Goal: Communication & Community: Answer question/provide support

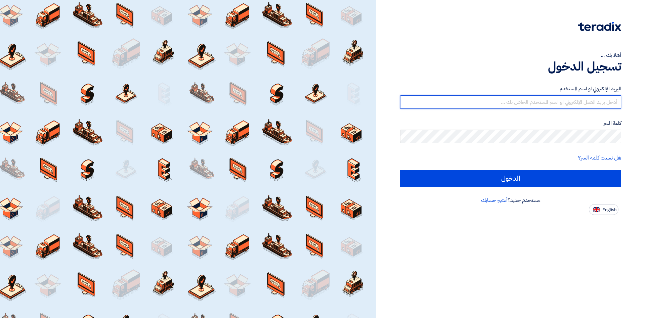
click at [530, 105] on input "text" at bounding box center [510, 101] width 221 height 13
type input "[PERSON_NAME][EMAIL_ADDRESS][DOMAIN_NAME]"
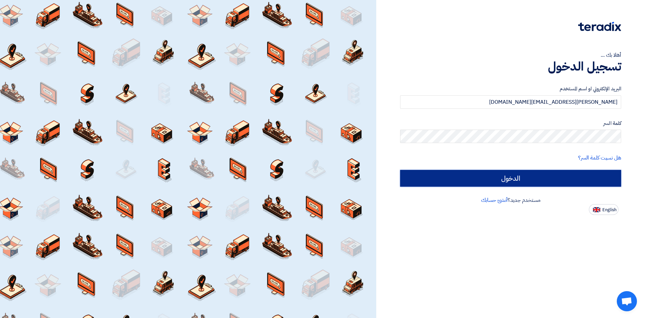
click at [522, 179] on input "الدخول" at bounding box center [510, 178] width 221 height 17
type input "Sign in"
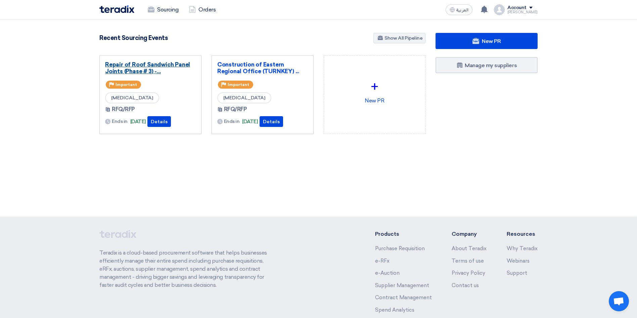
click at [151, 66] on link "Repair of Roof Sandwich Panel Joints (Phase # 3) -..." at bounding box center [150, 67] width 91 height 13
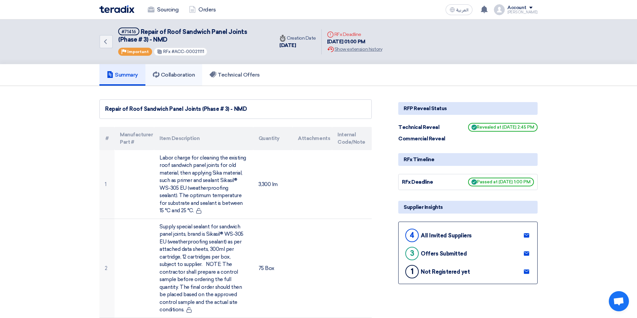
click at [177, 77] on h5 "Collaboration" at bounding box center [174, 75] width 42 height 7
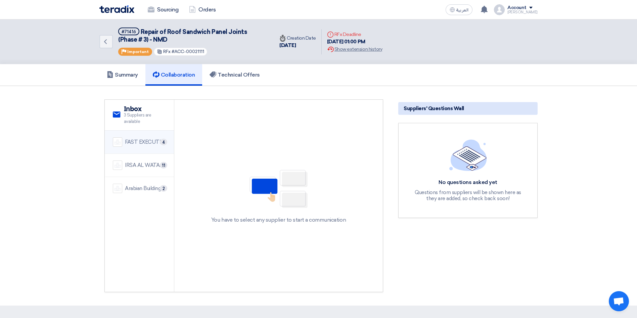
click at [145, 144] on div "FAST EXECUTION" at bounding box center [145, 142] width 41 height 8
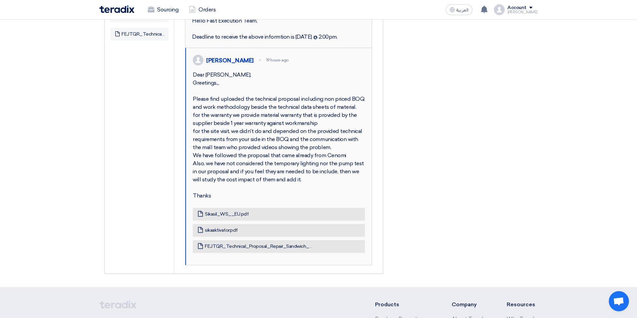
scroll to position [328, 0]
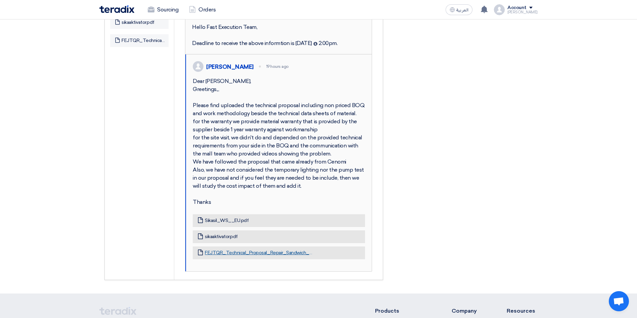
click at [227, 256] on link "FEJTQR_Technical_Proposal_Repair_Sandwich_Panel_at_Nakheel_Mall__Dammam.pdf" at bounding box center [259, 253] width 109 height 6
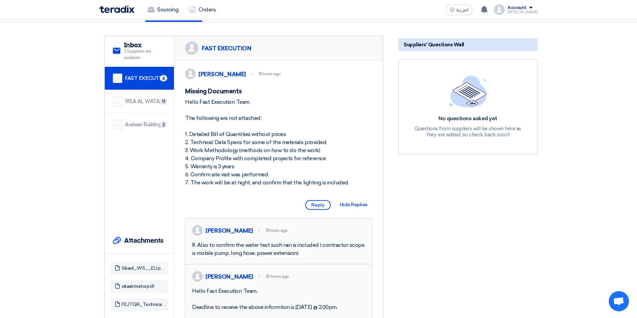
scroll to position [59, 0]
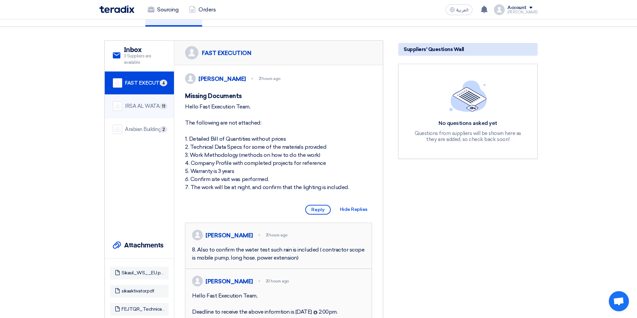
click at [137, 110] on div "IRSA AL WATAN EST. 11" at bounding box center [139, 105] width 53 height 9
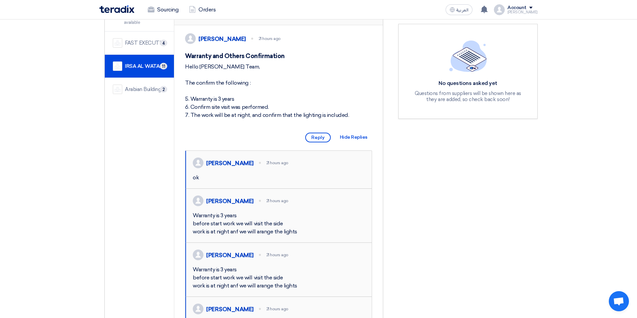
scroll to position [42, 0]
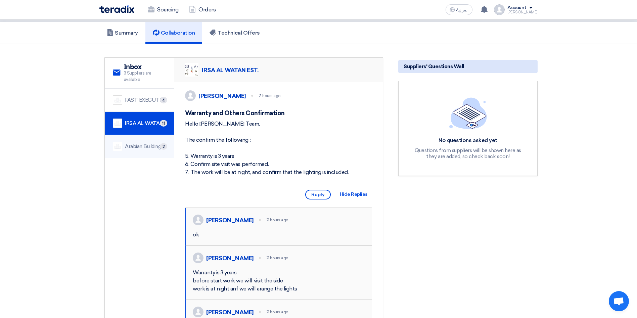
click at [136, 147] on div "Arabian Building Support and Rehabilitation" at bounding box center [145, 147] width 41 height 8
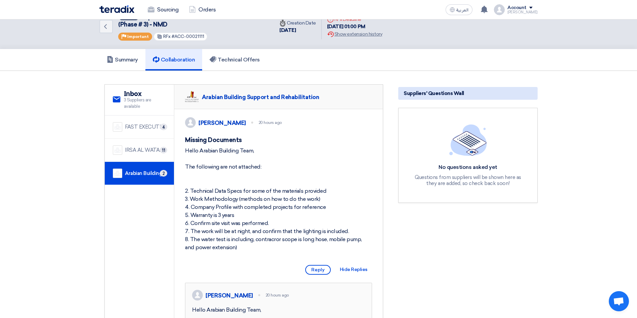
scroll to position [14, 0]
click at [119, 57] on h5 "Summary" at bounding box center [122, 60] width 31 height 7
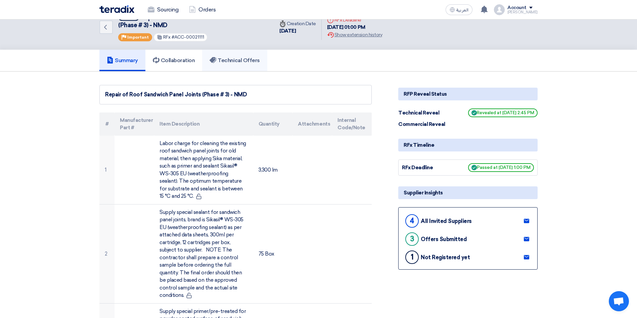
click at [230, 65] on link "Technical Offers" at bounding box center [234, 60] width 65 height 21
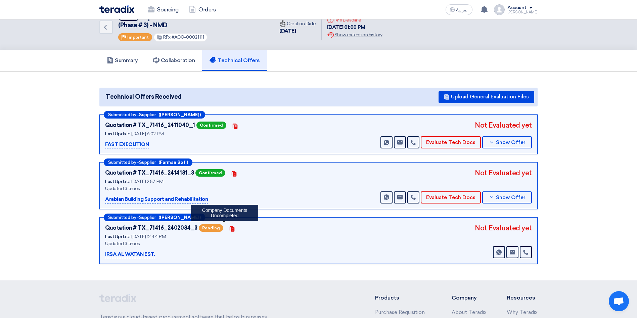
click at [229, 229] on icon "Contacts" at bounding box center [231, 228] width 5 height 5
click at [175, 62] on h5 "Collaboration" at bounding box center [174, 60] width 42 height 7
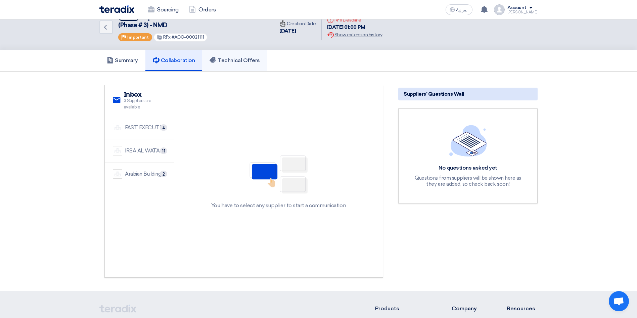
click at [230, 61] on h5 "Technical Offers" at bounding box center [234, 60] width 50 height 7
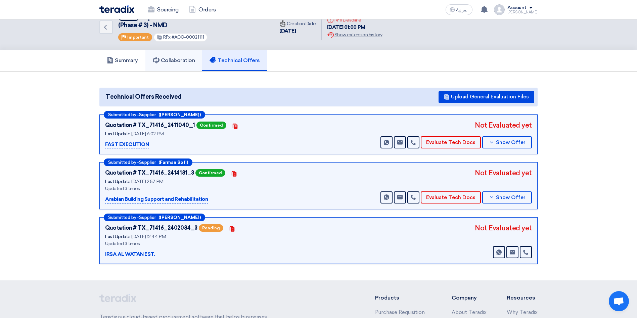
click at [183, 59] on h5 "Collaboration" at bounding box center [174, 60] width 42 height 7
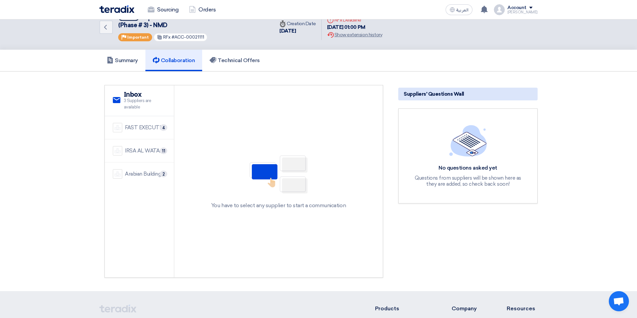
click at [147, 127] on div "FAST EXECUTION" at bounding box center [145, 128] width 41 height 8
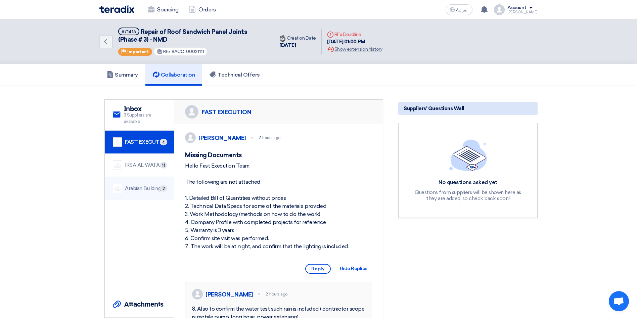
click at [148, 186] on div "Arabian Building Support and Rehabilitation" at bounding box center [145, 189] width 41 height 8
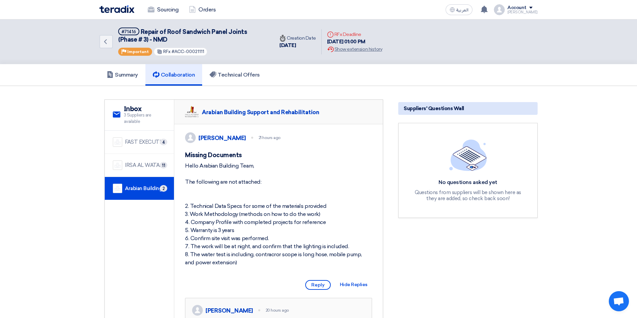
click at [152, 168] on div "IRSA AL WATAN EST." at bounding box center [145, 165] width 41 height 8
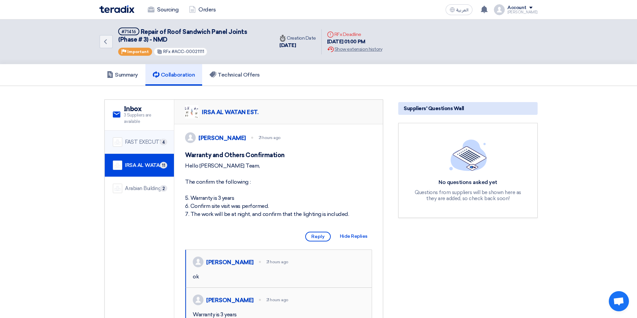
click at [145, 142] on div "FAST EXECUTION" at bounding box center [145, 142] width 41 height 8
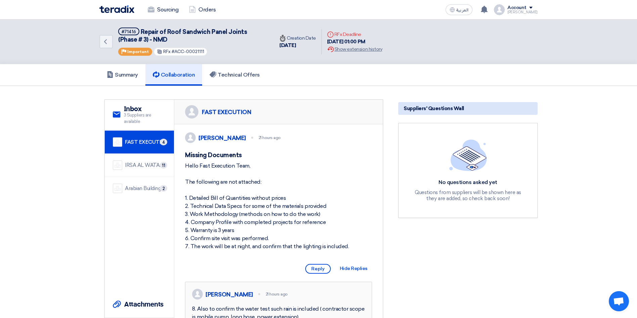
click at [147, 166] on div "IRSA AL WATAN EST." at bounding box center [145, 165] width 41 height 8
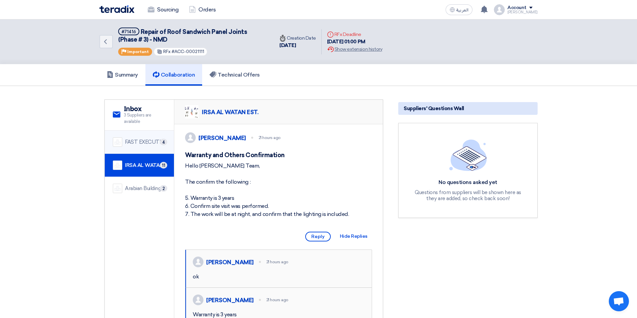
click at [151, 138] on div "FAST EXECUTION" at bounding box center [145, 142] width 41 height 8
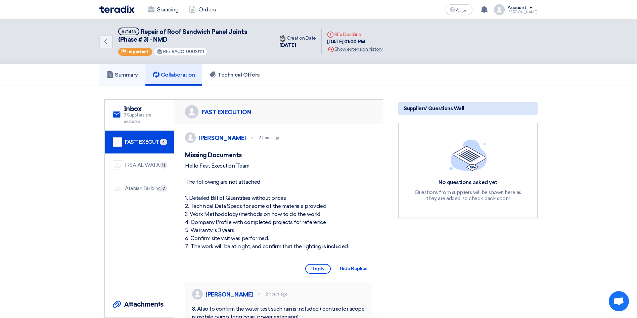
click at [132, 77] on h5 "Summary" at bounding box center [122, 75] width 31 height 7
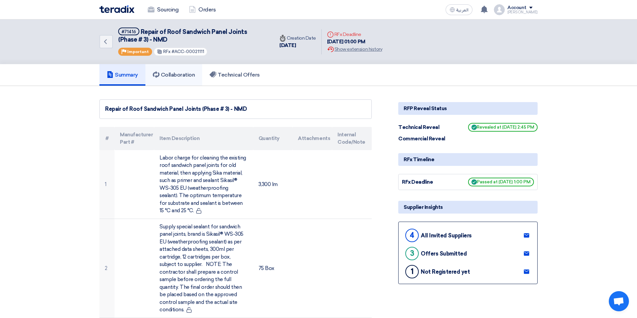
click at [176, 74] on h5 "Collaboration" at bounding box center [174, 75] width 42 height 7
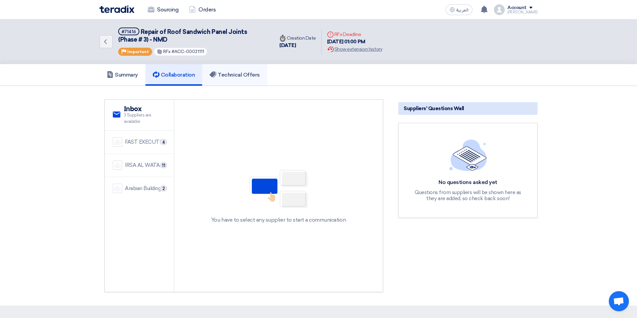
click at [236, 78] on h5 "Technical Offers" at bounding box center [234, 75] width 50 height 7
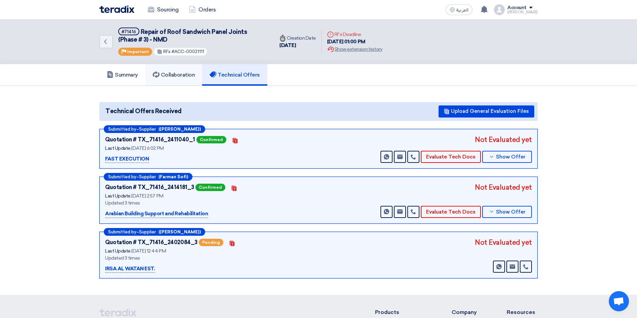
click at [181, 75] on h5 "Collaboration" at bounding box center [174, 75] width 42 height 7
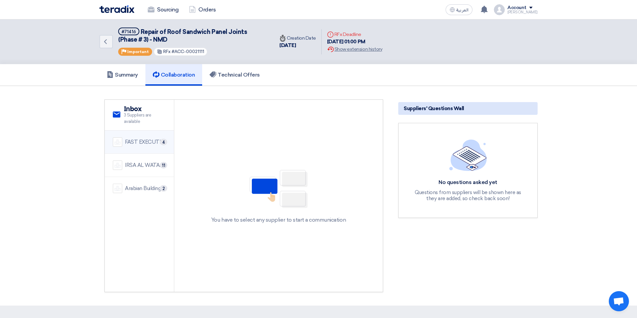
click at [147, 144] on div "FAST EXECUTION" at bounding box center [145, 142] width 41 height 8
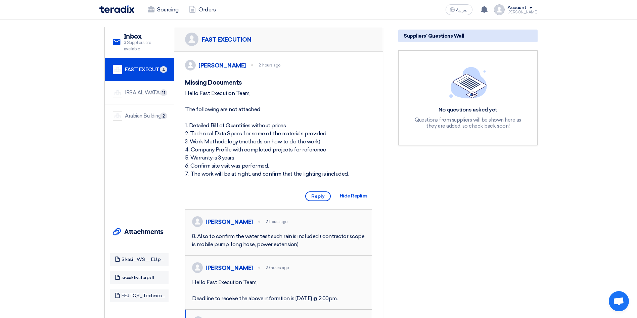
scroll to position [69, 0]
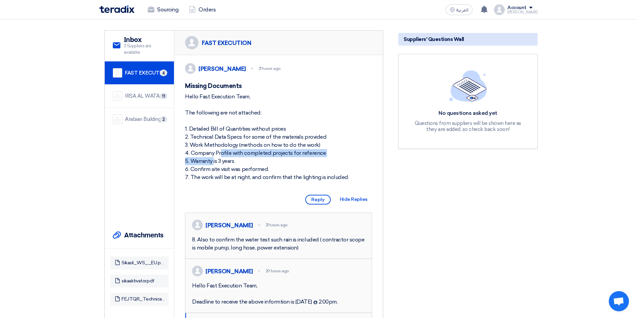
drag, startPoint x: 326, startPoint y: 161, endPoint x: 178, endPoint y: 160, distance: 148.7
click at [178, 160] on div "[PERSON_NAME] 21 hours ago Missing Documents Hello Fast Execution Team, The fol…" at bounding box center [278, 296] width 208 height 483
copy div "4. Company Profile with completed projects for reference"
click at [327, 204] on span "Reply" at bounding box center [318, 200] width 26 height 10
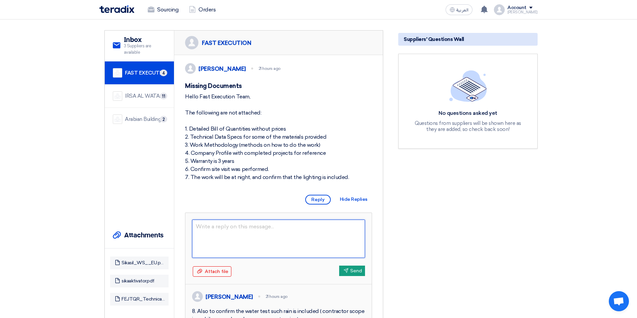
click at [261, 239] on textarea at bounding box center [278, 239] width 173 height 38
paste textarea "4. Company Profile with completed projects for reference"
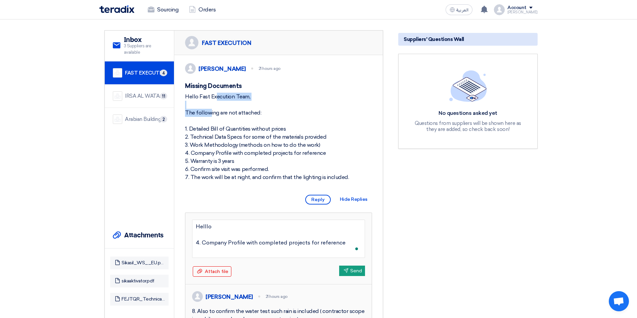
drag, startPoint x: 237, startPoint y: 103, endPoint x: 181, endPoint y: 106, distance: 56.8
copy div "Hello Fast Execution Team,"
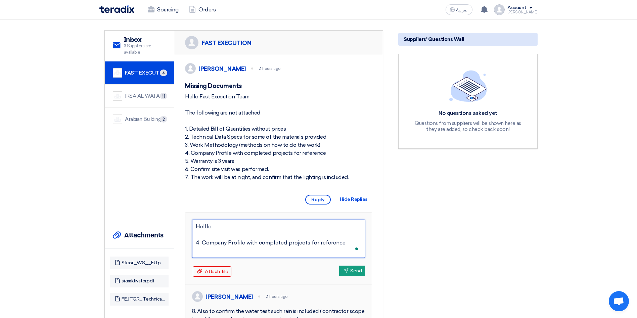
click at [219, 235] on textarea "Helllo 4. Company Profile with completed projects for reference" at bounding box center [278, 239] width 173 height 38
drag, startPoint x: 219, startPoint y: 235, endPoint x: 188, endPoint y: 237, distance: 31.2
click at [188, 237] on div "Helllo 4. Company Profile with completed projects for reference Attach file Att…" at bounding box center [278, 249] width 186 height 72
paste textarea "o Fast Execution Team,"
type textarea "Hello Fast Execution Team, 4. Company Profile with completed projects for refer…"
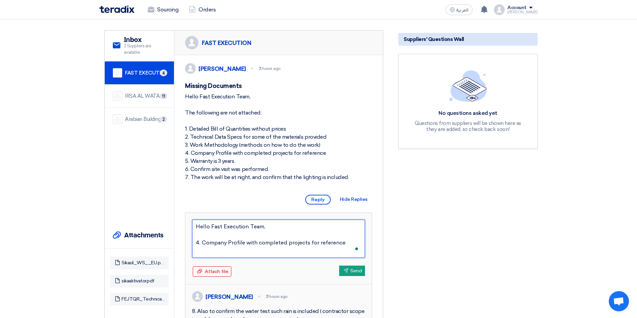
click at [221, 243] on textarea "Hello Fast Execution Team, 4. Company Profile with completed projects for refer…" at bounding box center [278, 239] width 173 height 38
type textarea "Hello Fast Execution Team, 4. Company Profile with completed projects for refer…"
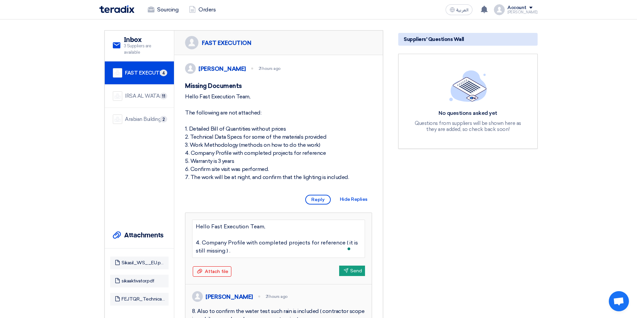
type textarea "Hello Fast Execution Team, 4. Company Profile with completed projects for refer…"
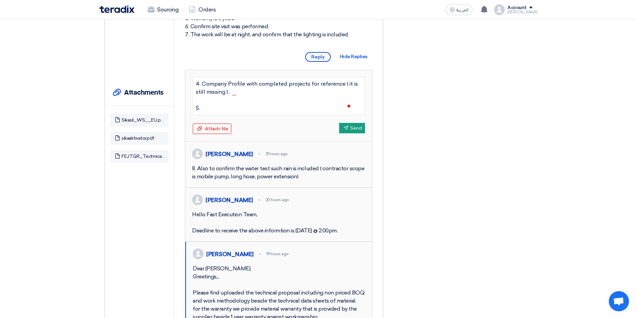
scroll to position [16, 0]
type textarea "Hello Fast Execution Team, 4. Company Profile with completed projects for refer…"
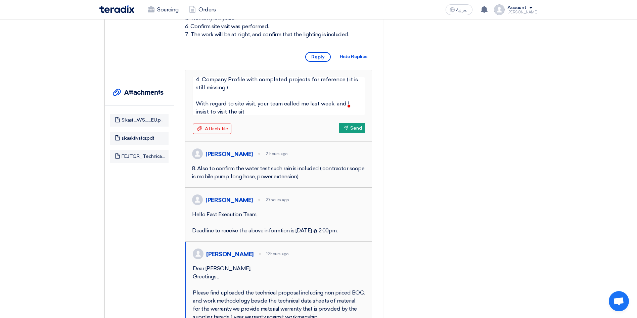
type textarea "Hello Fast Execution Team, 4. Company Profile with completed projects for refer…"
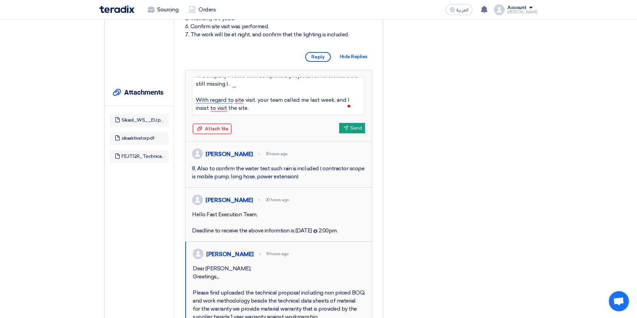
scroll to position [24, 0]
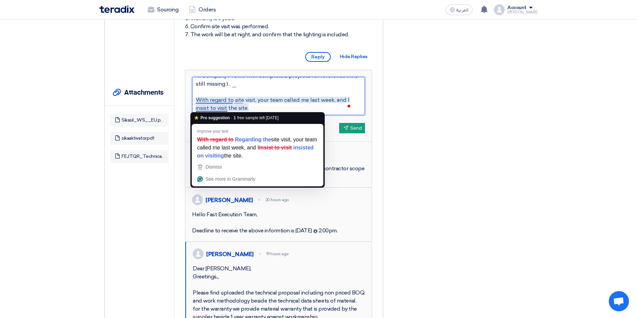
type textarea "Hello Fast Execution Team, 4. Company Profile with completed projects for refer…"
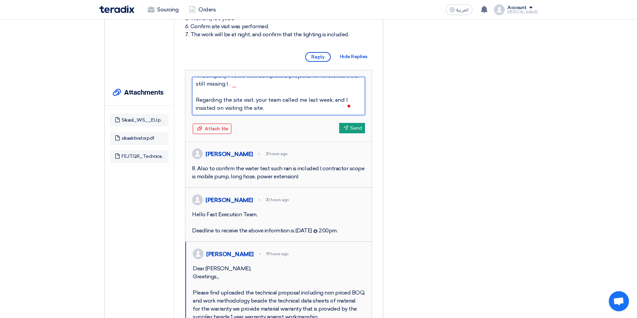
click at [274, 115] on textarea "Hello Fast Execution Team, 4. Company Profile with completed projects for refer…" at bounding box center [278, 96] width 173 height 38
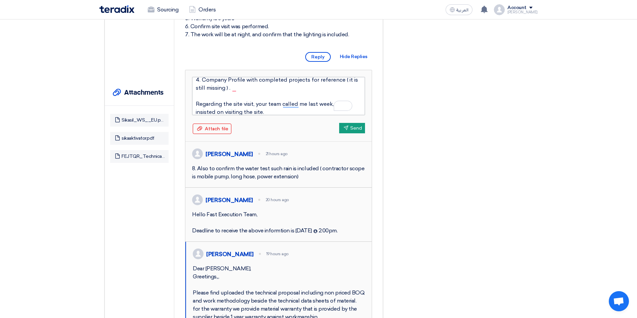
scroll to position [0, 0]
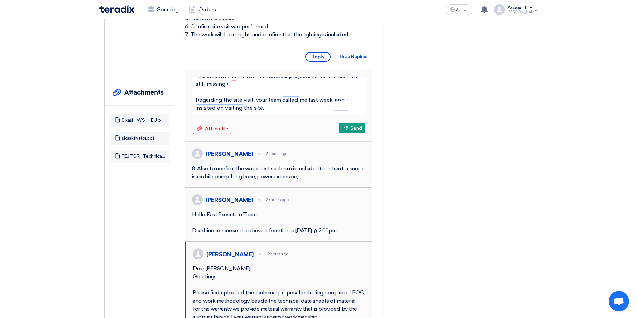
click at [258, 115] on textarea "Hello Fast Execution Team, 4. Company Profile with completed projects for refer…" at bounding box center [278, 96] width 173 height 38
type textarea "Hello Fast Execution Team, 4. Company Profile with completed projects for refer…"
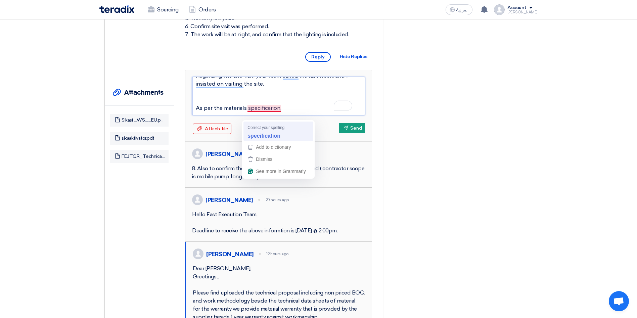
type textarea "Hello Fast Execution Team, 4. Company Profile with completed projects for refer…"
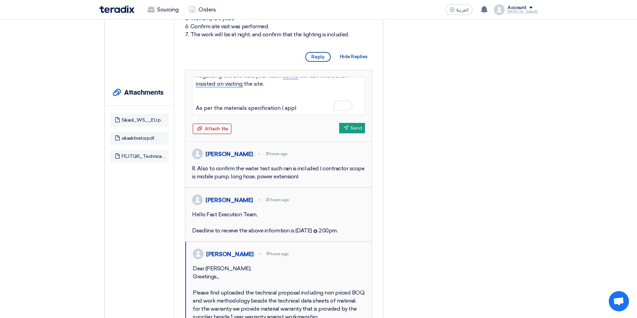
type textarea "Hello Fast Execution Team, 4. Company Profile with completed projects for refer…"
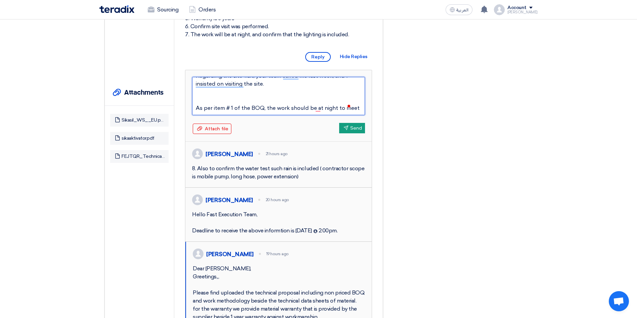
scroll to position [53, 0]
type textarea "Hello Fast Execution Team, 4. Company Profile with completed projects for refer…"
click at [250, 115] on textarea "Hello Fast Execution Team, 4. Company Profile with completed projects for refer…" at bounding box center [278, 96] width 173 height 38
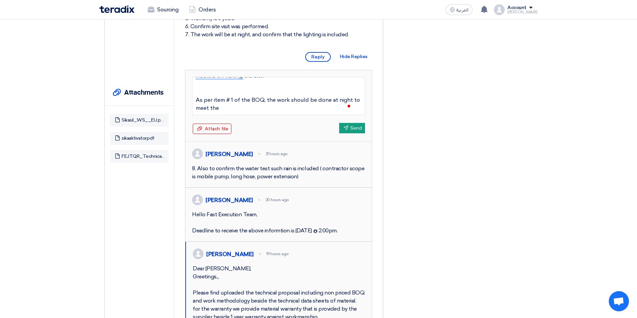
scroll to position [56, 0]
type textarea "Hello Fast Execution Team, 4. Company Profile with completed projects for refer…"
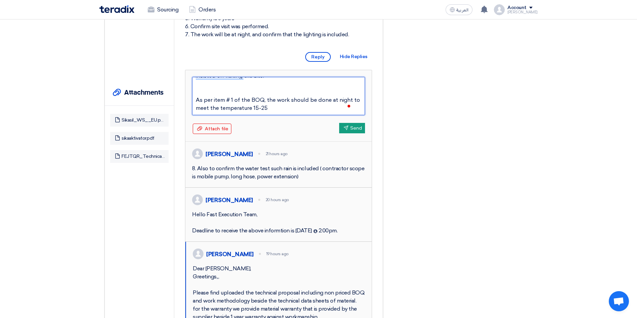
drag, startPoint x: 277, startPoint y: 113, endPoint x: 260, endPoint y: 115, distance: 16.8
click at [260, 115] on textarea "Hello Fast Execution Team, 4. Company Profile with completed projects for refer…" at bounding box center [278, 96] width 173 height 38
paste textarea "°C and 25 °C."
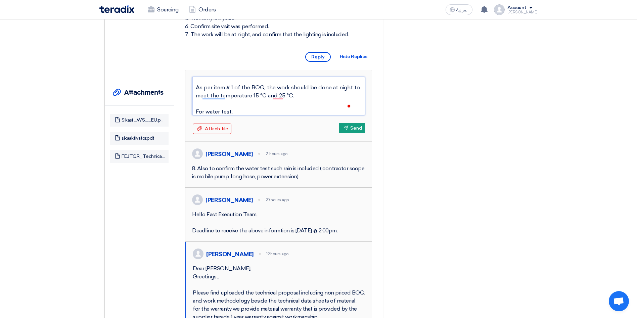
type textarea "Hello Fast Execution Team, 4. Company Profile with completed projects for refer…"
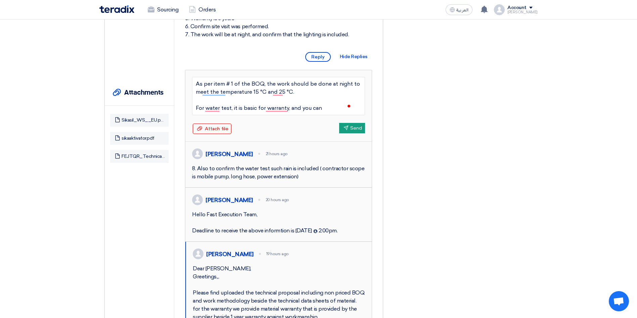
type textarea "Hello Fast Execution Team, 4. Company Profile with completed projects for refer…"
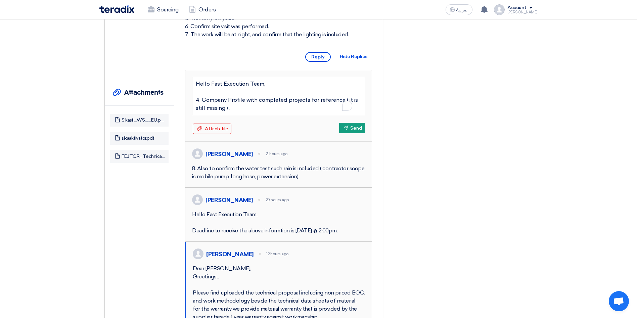
scroll to position [73, 0]
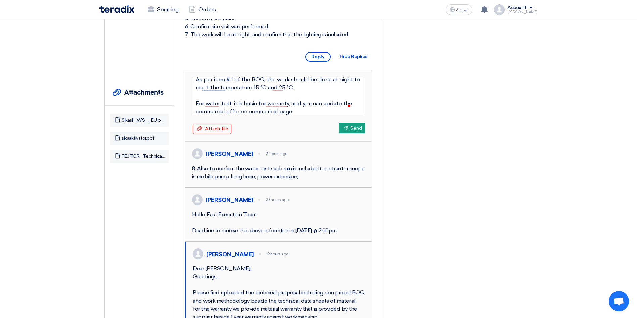
type textarea "Hello Fast Execution Team, 4. Company Profile with completed projects for refer…"
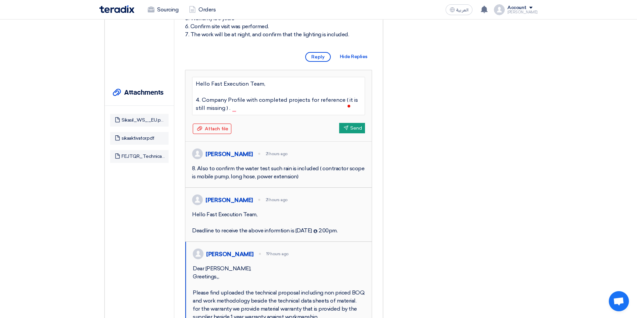
scroll to position [89, 0]
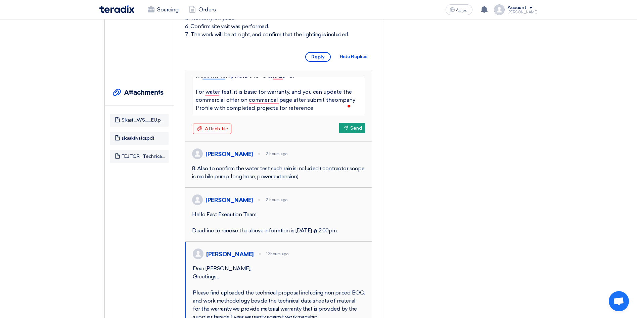
type textarea "Hello Fast Execution Team, 4. Company Profile with completed projects for refer…"
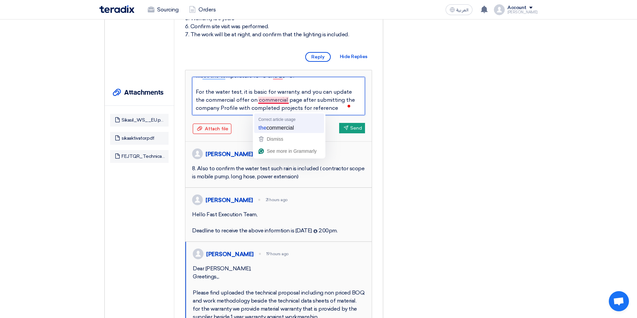
type textarea "Hello Fast Execution Team, 4. Company Profile with completed projects for refer…"
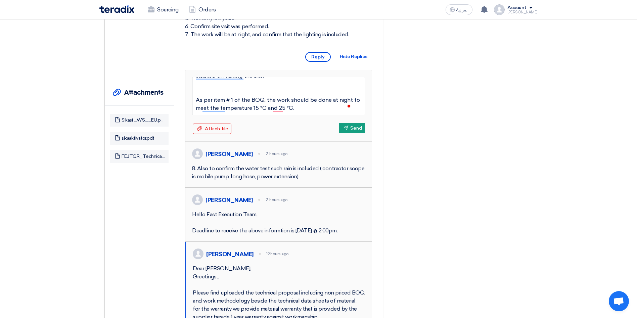
scroll to position [56, 0]
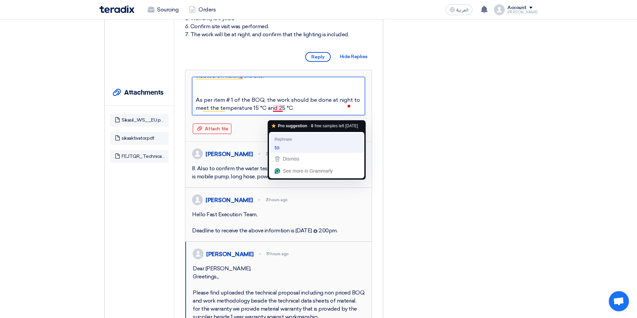
type textarea "Hello Fast Execution Team, 4. Company Profile with completed projects for refer…"
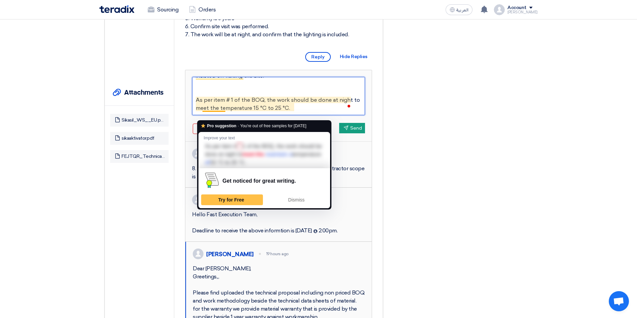
click at [319, 95] on textarea "Hello Fast Execution Team, 4. Company Profile with completed projects for refer…" at bounding box center [278, 96] width 173 height 38
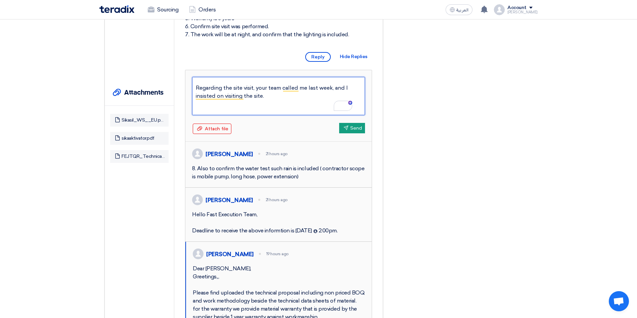
click at [313, 106] on textarea "Hello Fast Execution Team, 4. Company Profile with completed projects for refer…" at bounding box center [278, 96] width 173 height 38
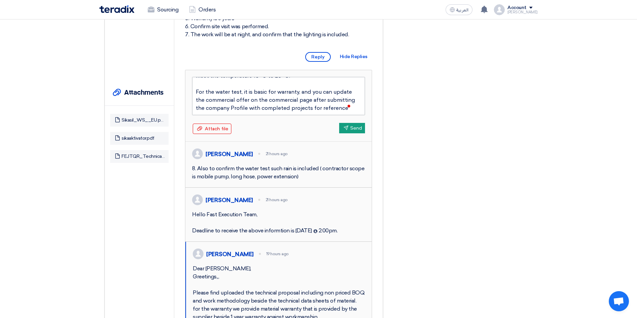
click at [259, 106] on textarea "Hello Fast Execution Team, 4. Company Profile with completed projects for refer…" at bounding box center [278, 96] width 173 height 38
click at [261, 106] on textarea "Hello Fast Execution Team, 4. Company Profile with completed projects for refer…" at bounding box center [278, 96] width 173 height 38
click at [260, 106] on textarea "Hello Fast Execution Team, 4. Company Profile with completed projects for refer…" at bounding box center [278, 96] width 173 height 38
type textarea "Hello Fast Execution Team, 4. Company Profile with completed projects for refer…"
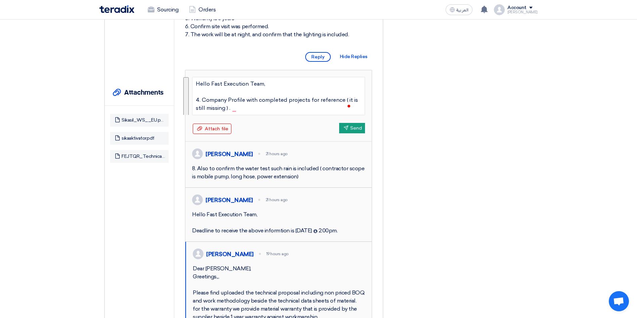
drag, startPoint x: 223, startPoint y: 119, endPoint x: 182, endPoint y: 74, distance: 61.0
click at [182, 74] on div "[PERSON_NAME] 21 hours ago Missing Documents Hello Fast Execution Team, The fol…" at bounding box center [278, 189] width 208 height 555
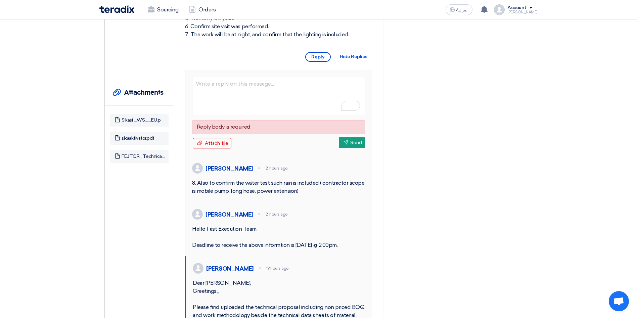
click at [496, 167] on div "Suppliers' Questions Wall No questions asked yet Questions from suppliers will …" at bounding box center [467, 185] width 149 height 594
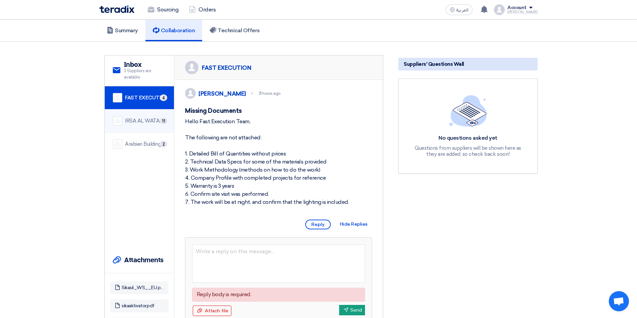
click at [132, 123] on div "IRSA AL WATAN EST." at bounding box center [145, 121] width 41 height 8
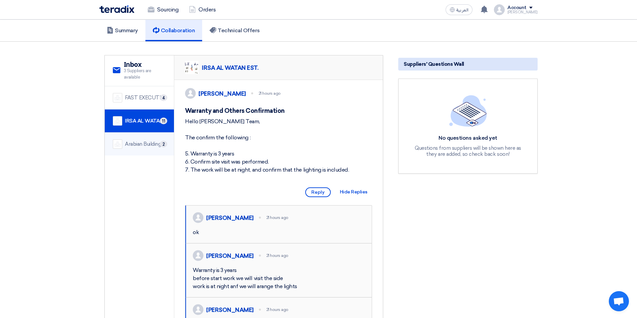
click at [143, 142] on div "Arabian Building Support and Rehabilitation" at bounding box center [145, 144] width 41 height 8
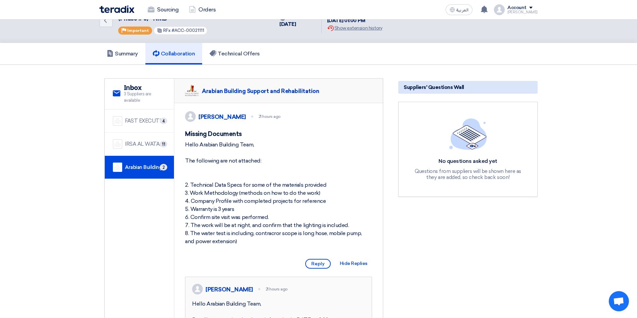
scroll to position [8, 0]
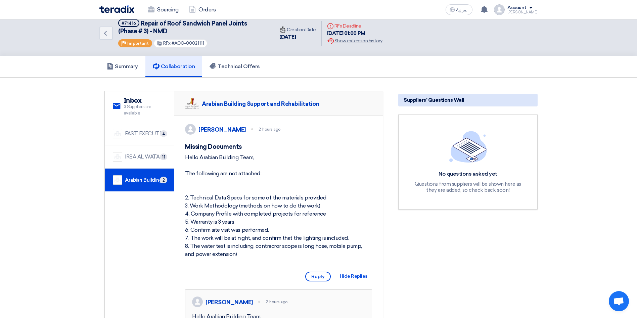
drag, startPoint x: 321, startPoint y: 105, endPoint x: 202, endPoint y: 103, distance: 118.9
click at [202, 103] on div "Arabian Building Support and Rehabilitation" at bounding box center [278, 103] width 208 height 25
copy div "Arabian Building Support and Rehabilitation"
click at [152, 134] on div "FAST EXECUTION" at bounding box center [145, 134] width 41 height 8
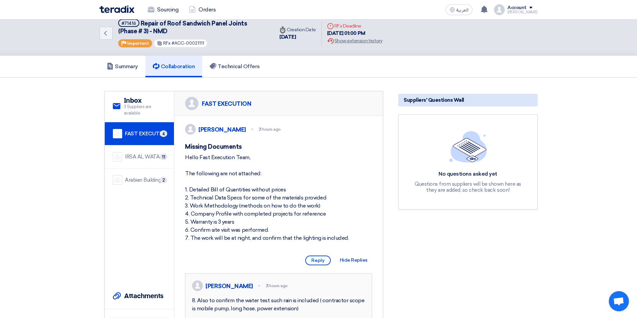
drag, startPoint x: 253, startPoint y: 103, endPoint x: 202, endPoint y: 105, distance: 51.4
click at [202, 105] on div "FAST EXECUTION" at bounding box center [278, 103] width 208 height 25
copy div "FAST EXECUTION"
click at [140, 182] on div "Arabian Building Support and Rehabilitation" at bounding box center [145, 180] width 41 height 8
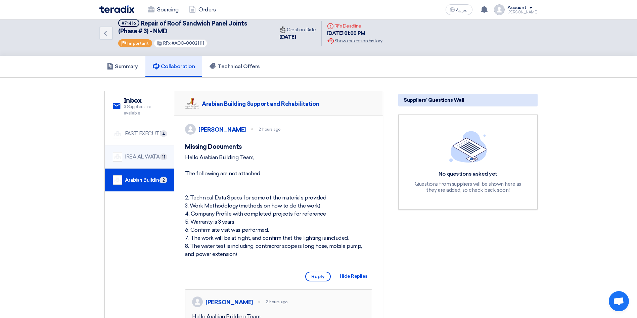
click at [137, 159] on div "IRSA AL WATAN EST." at bounding box center [145, 157] width 41 height 8
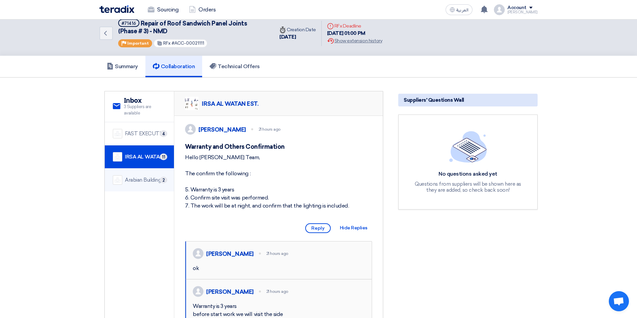
click at [130, 183] on div "Arabian Building Support and Rehabilitation" at bounding box center [145, 180] width 41 height 8
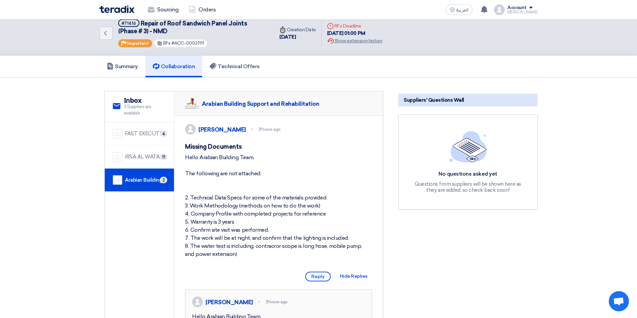
drag, startPoint x: 235, startPoint y: 261, endPoint x: 178, endPoint y: 231, distance: 64.3
click at [178, 231] on div "Abdellatif Alswaimeh 21 hours ago Missing Documents Hello Arabian Building Team…" at bounding box center [278, 234] width 208 height 236
copy div "5. Warranty is 3 years 6. Confirm site visit was performed. 7. The work will be…"
click at [255, 68] on h5 "Technical Offers" at bounding box center [234, 66] width 50 height 7
